Goal: Information Seeking & Learning: Learn about a topic

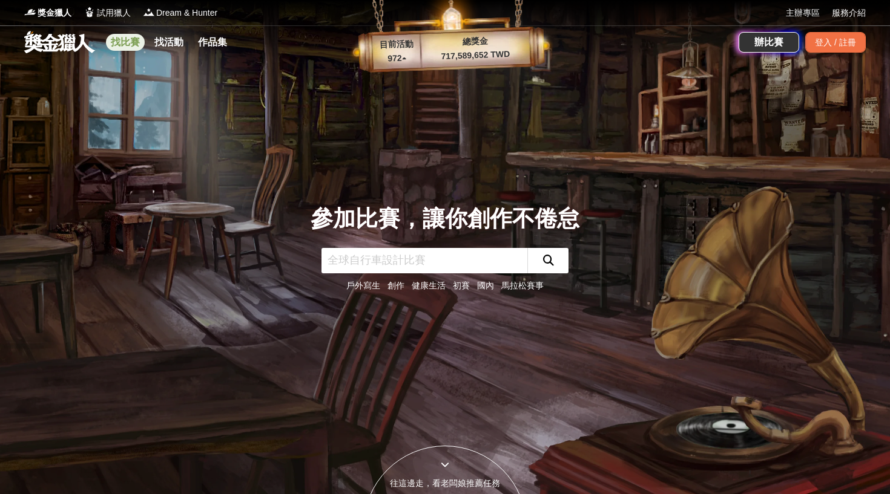
click at [130, 40] on link "找比賽" at bounding box center [125, 42] width 39 height 17
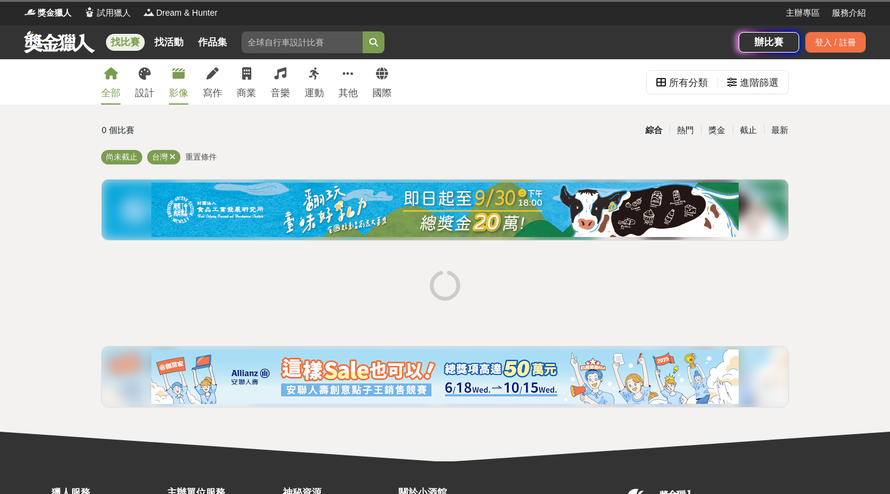
click at [184, 91] on div "影像" at bounding box center [178, 93] width 19 height 15
click at [196, 158] on icon at bounding box center [196, 157] width 6 height 8
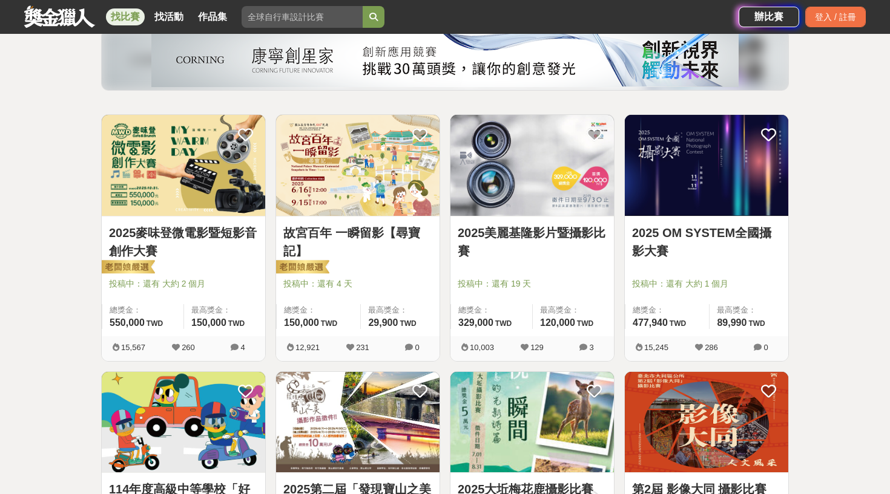
scroll to position [67, 0]
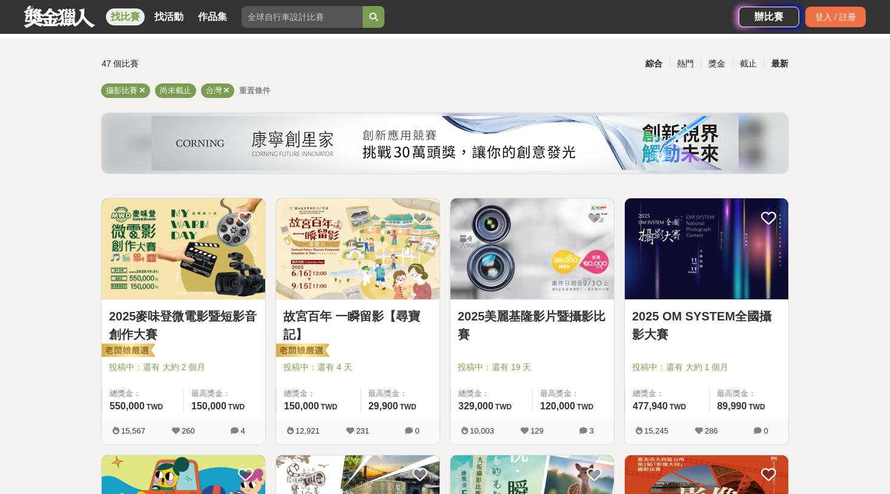
click at [775, 70] on div "最新" at bounding box center [779, 63] width 31 height 21
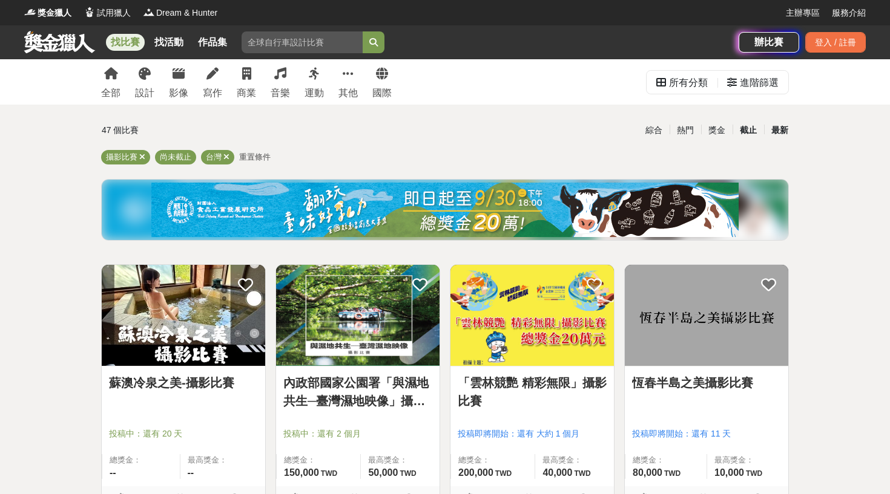
click at [746, 132] on div "截止" at bounding box center [747, 130] width 31 height 21
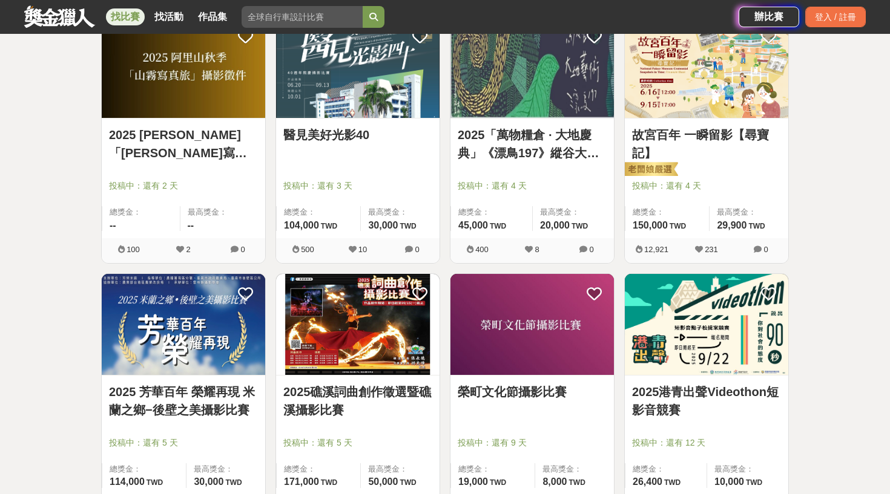
scroll to position [513, 0]
